Goal: Navigation & Orientation: Go to known website

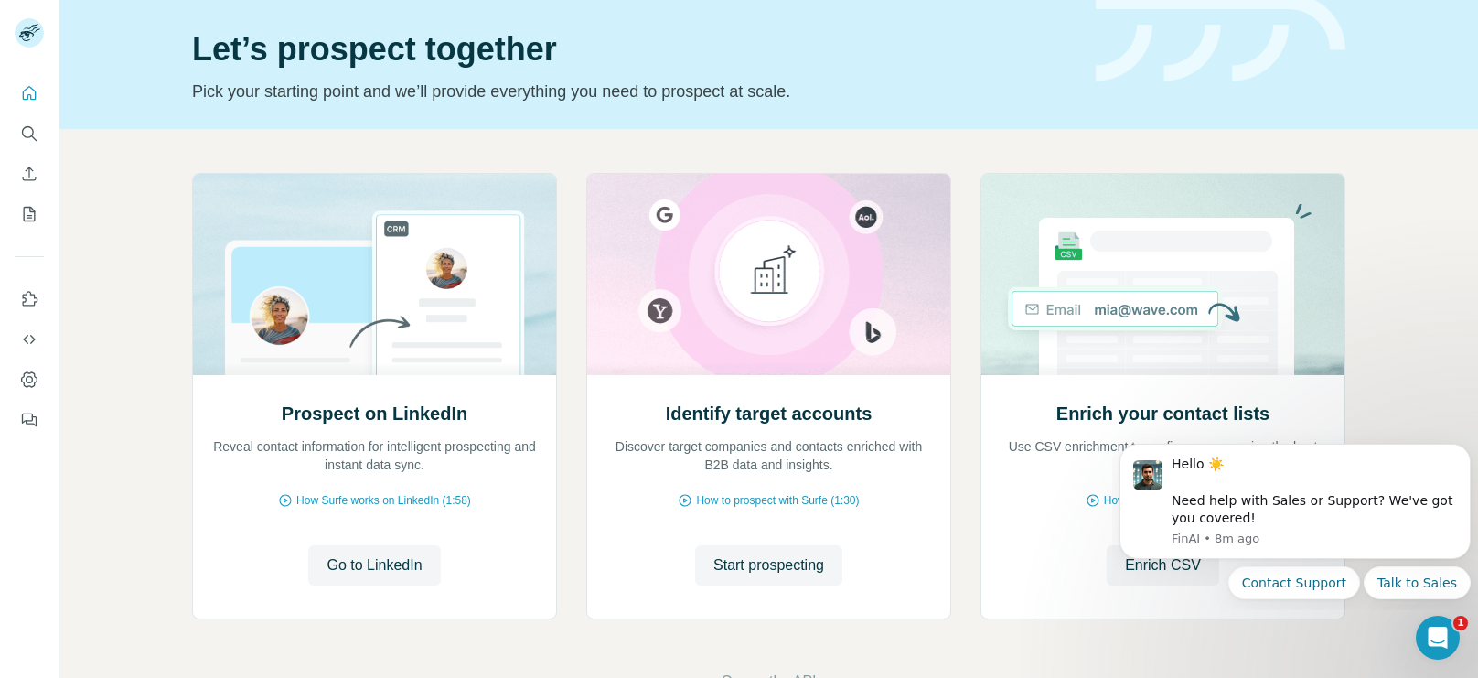
scroll to position [112, 0]
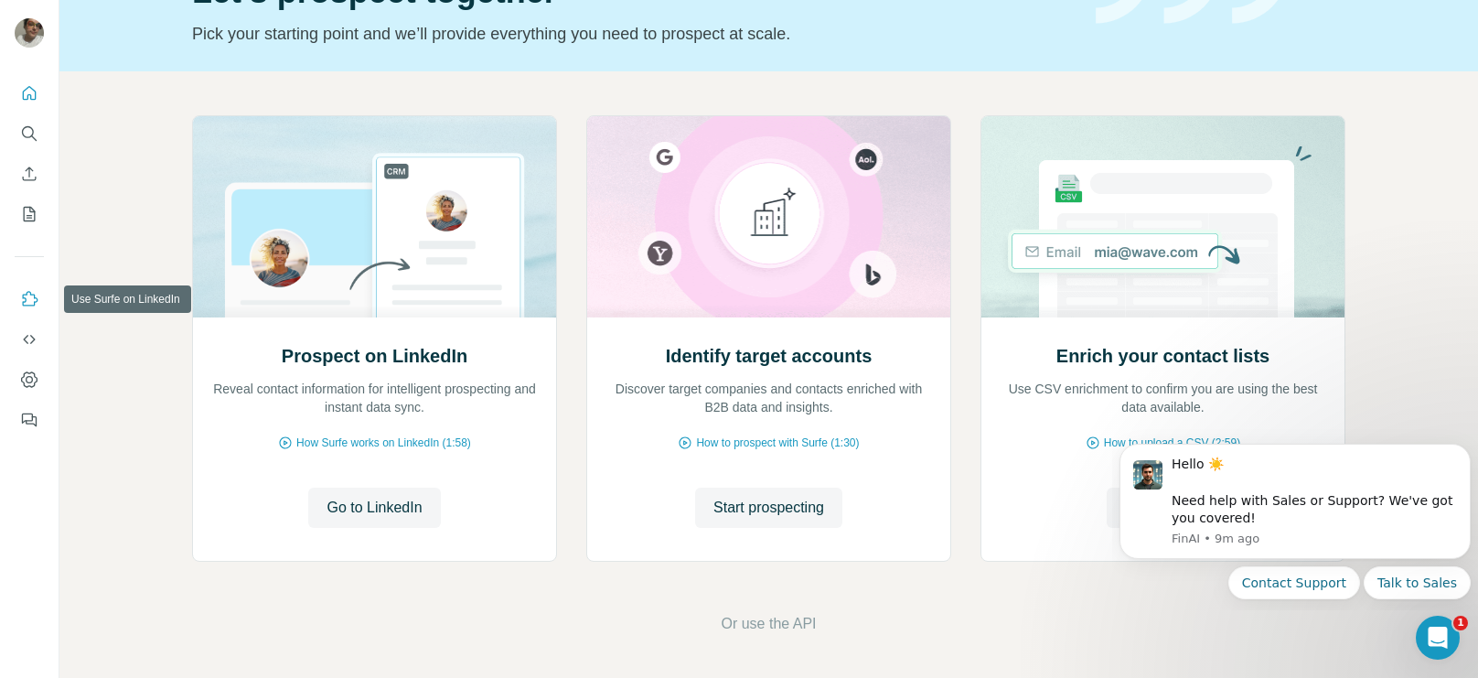
click at [34, 295] on icon "Use Surfe on LinkedIn" at bounding box center [31, 298] width 16 height 15
click at [30, 303] on icon "Use Surfe on LinkedIn" at bounding box center [29, 299] width 18 height 18
click at [384, 509] on span "Go to LinkedIn" at bounding box center [373, 508] width 95 height 22
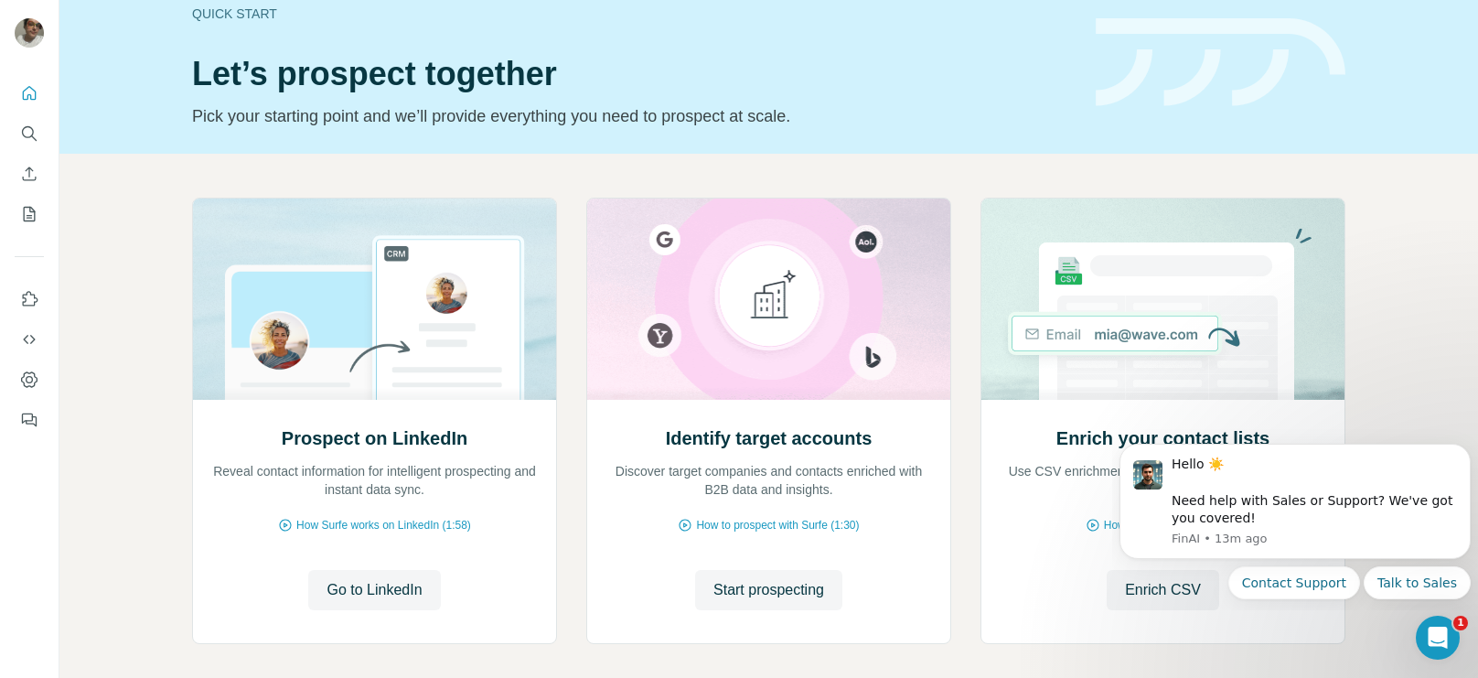
scroll to position [0, 0]
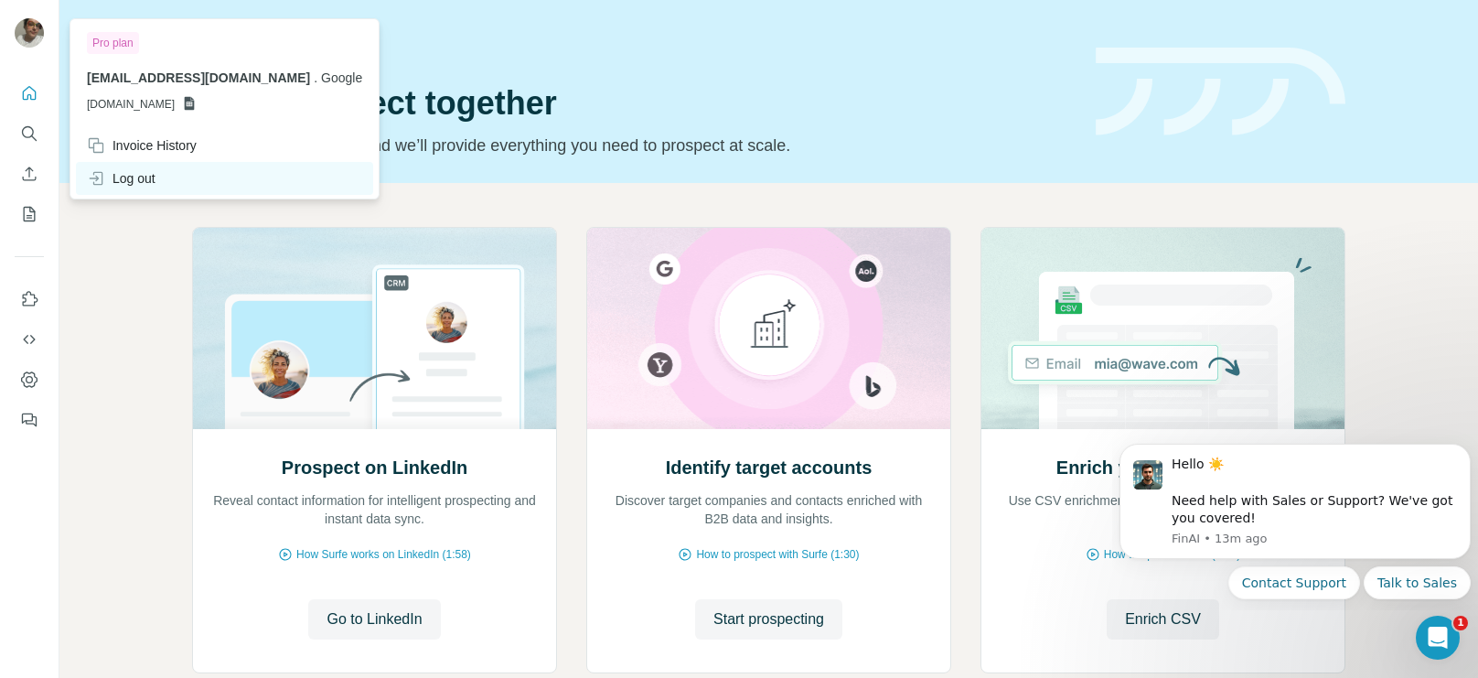
click at [134, 186] on div "Log out" at bounding box center [121, 178] width 69 height 18
